Goal: Task Accomplishment & Management: Use online tool/utility

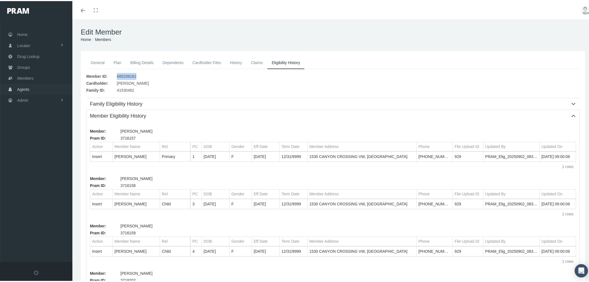
drag, startPoint x: 44, startPoint y: 84, endPoint x: 50, endPoint y: 86, distance: 6.3
click at [44, 84] on link "Agents" at bounding box center [36, 87] width 72 height 11
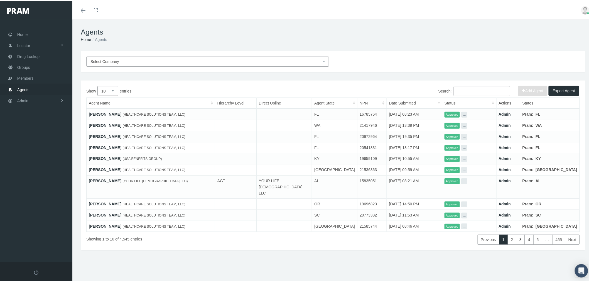
click at [252, 61] on span "Select Company" at bounding box center [205, 60] width 231 height 6
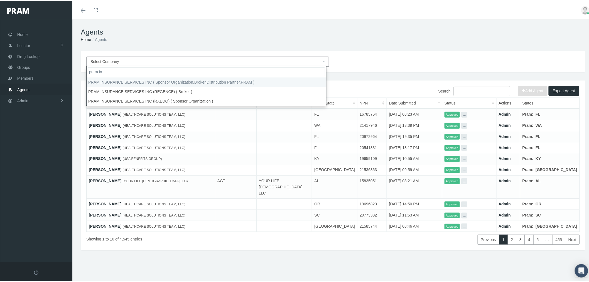
type input "pram in"
select select "53"
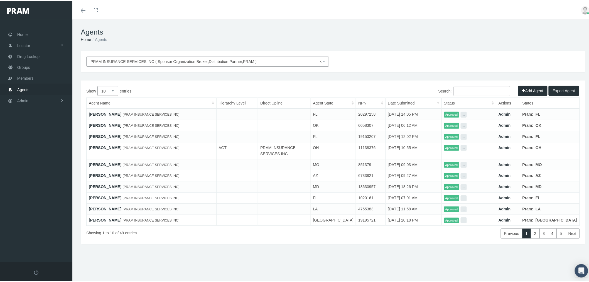
click at [490, 90] on input "Search:" at bounding box center [482, 90] width 56 height 10
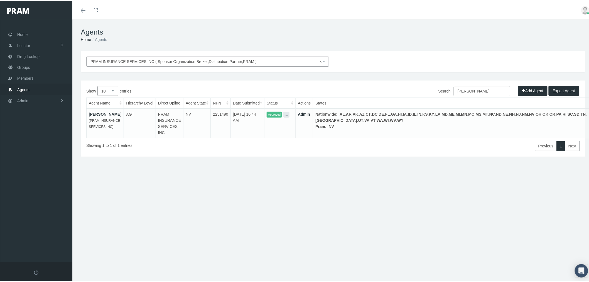
type input "wilson"
click at [310, 113] on link "Admin" at bounding box center [304, 113] width 12 height 4
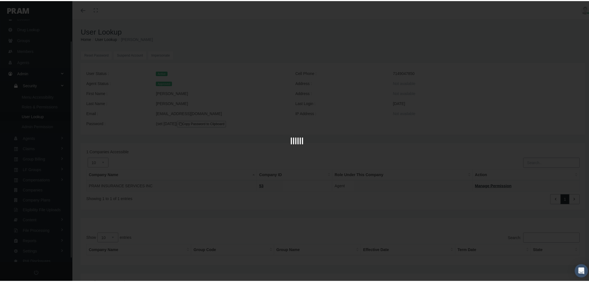
scroll to position [27, 0]
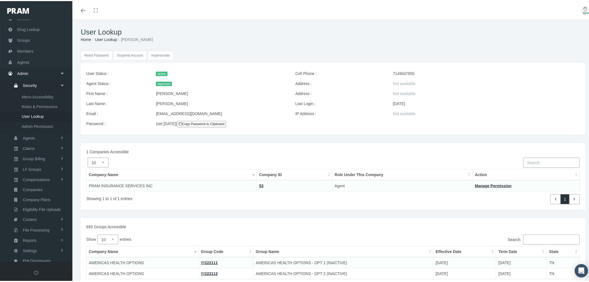
click at [164, 53] on input "Impersonate" at bounding box center [161, 54] width 26 height 9
